Goal: Communication & Community: Ask a question

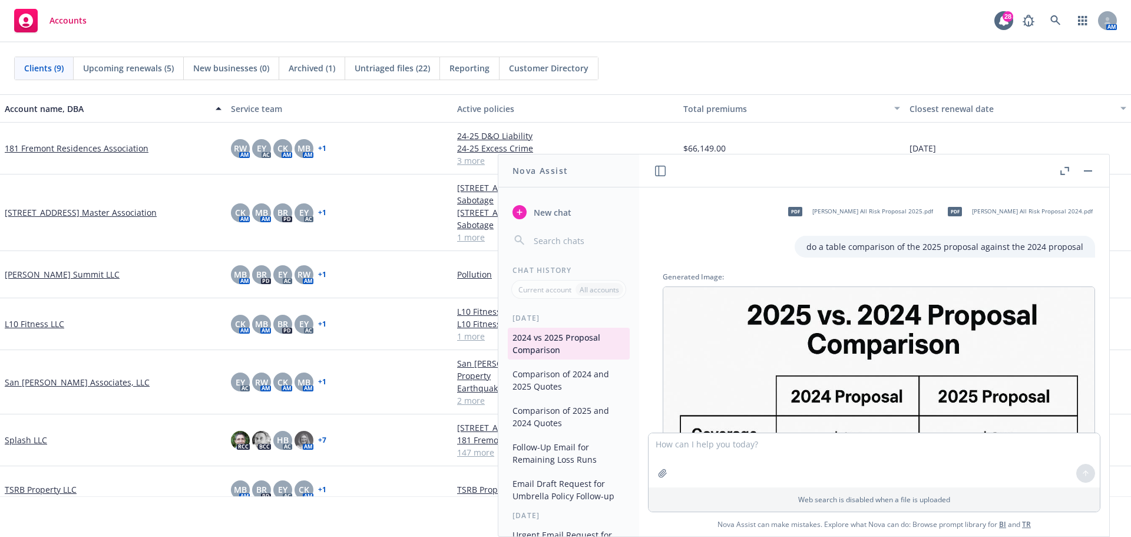
scroll to position [991, 0]
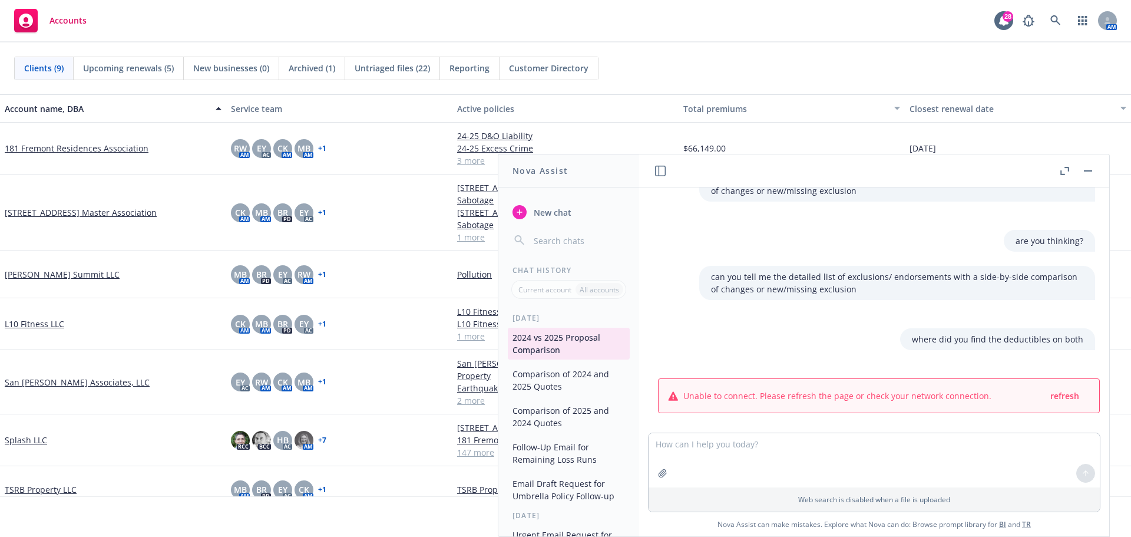
click at [537, 211] on span "New chat" at bounding box center [551, 212] width 40 height 12
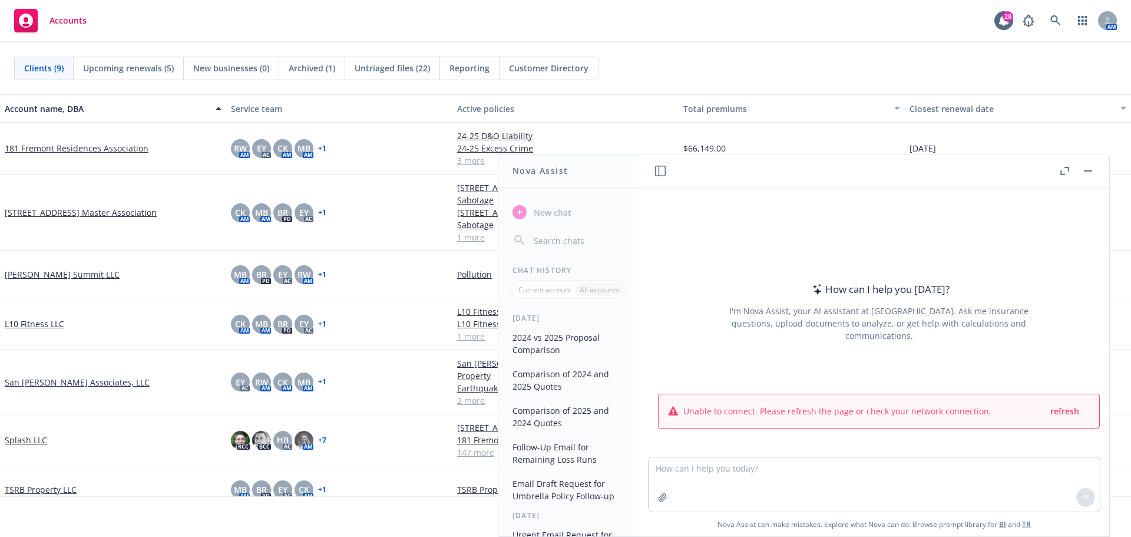
click at [1093, 169] on button "button" at bounding box center [1088, 171] width 14 height 14
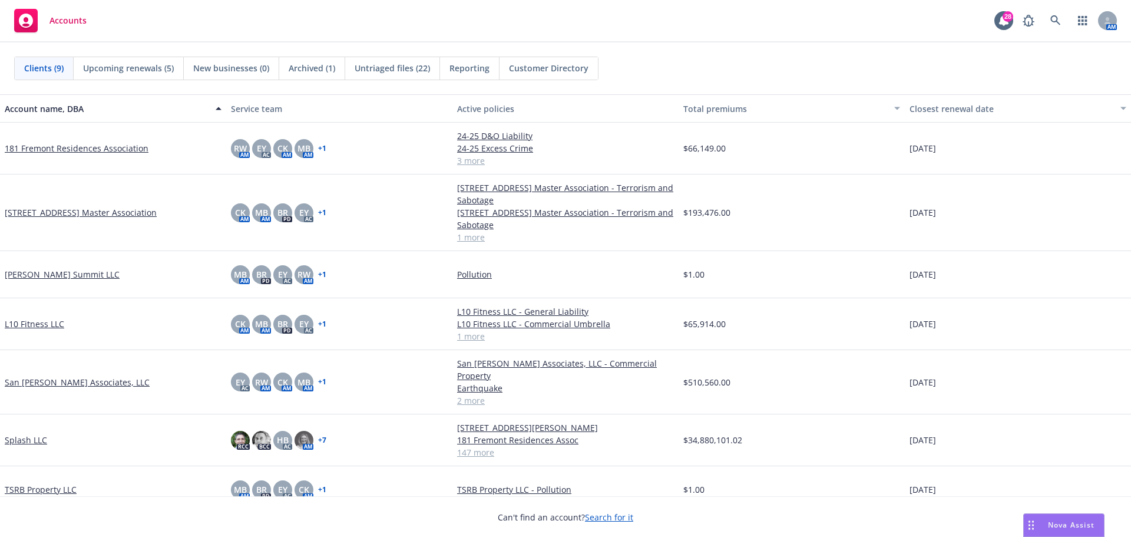
click at [1065, 525] on span "Nova Assist" at bounding box center [1071, 525] width 47 height 10
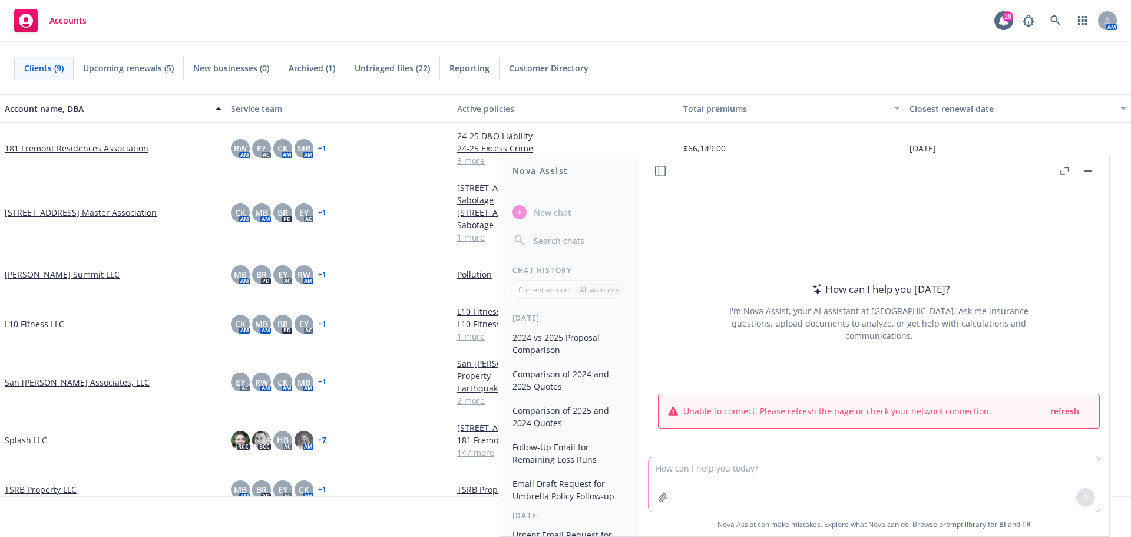
click at [735, 478] on textarea at bounding box center [874, 484] width 451 height 54
